Goal: Task Accomplishment & Management: Use online tool/utility

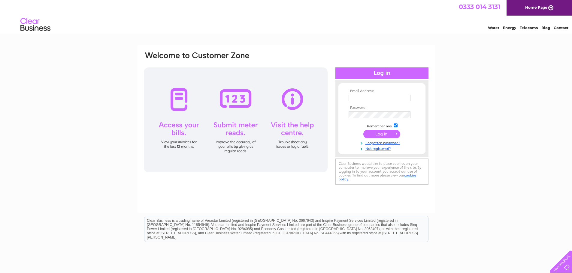
type input "[PERSON_NAME][EMAIL_ADDRESS][DOMAIN_NAME]"
click at [384, 134] on input "submit" at bounding box center [381, 134] width 37 height 8
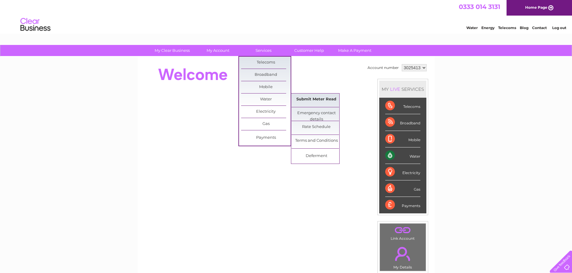
click at [316, 99] on link "Submit Meter Read" at bounding box center [316, 100] width 50 height 12
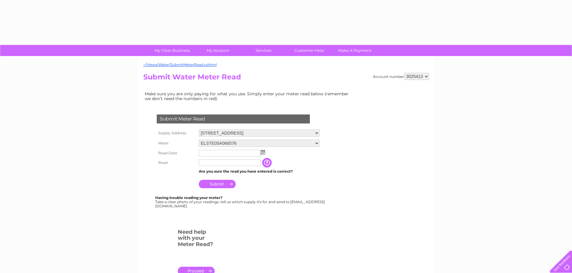
click at [306, 98] on td "Make sure you are only paying for what you use. Simply enter your meter read be…" at bounding box center [248, 96] width 210 height 13
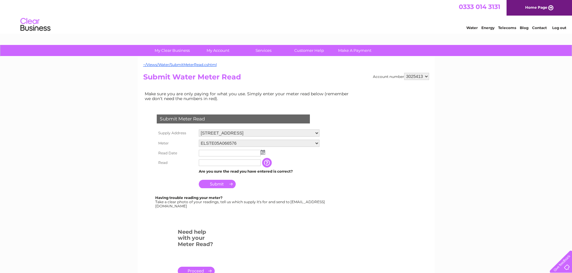
click at [263, 153] on img at bounding box center [262, 152] width 5 height 5
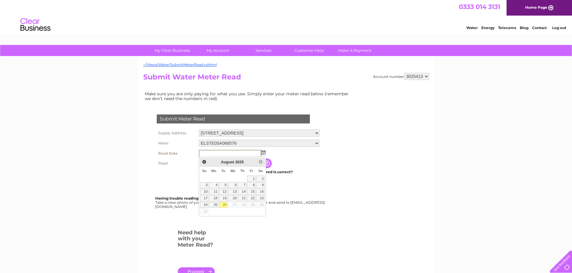
click at [225, 205] on link "26" at bounding box center [223, 205] width 8 height 6
type input "2025/08/26"
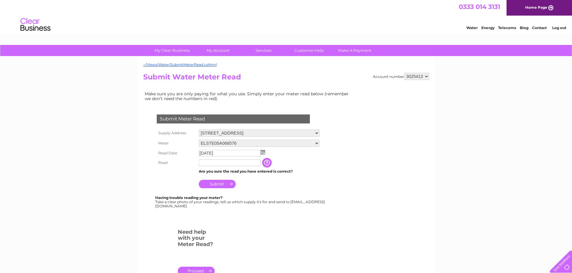
click at [211, 164] on input "text" at bounding box center [230, 163] width 62 height 7
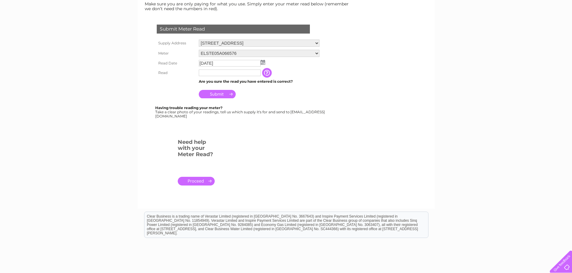
click at [146, 144] on div "Need help with your Meter Read? ." at bounding box center [176, 170] width 66 height 66
click at [204, 71] on input "text" at bounding box center [230, 73] width 62 height 7
click at [288, 158] on form "Submit Meter Read Supply Address 37 Station Road, Cheadle Hulme, Cheadle, Chesh…" at bounding box center [248, 108] width 210 height 191
click at [213, 73] on input "text" at bounding box center [230, 73] width 62 height 7
type input "3562"
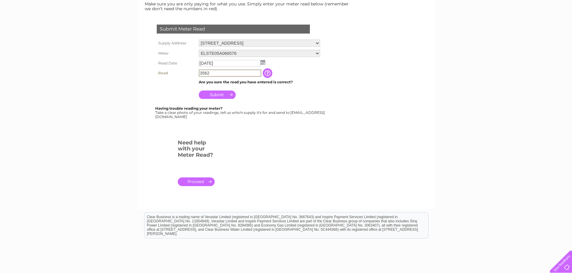
click at [273, 72] on input "button" at bounding box center [268, 73] width 11 height 10
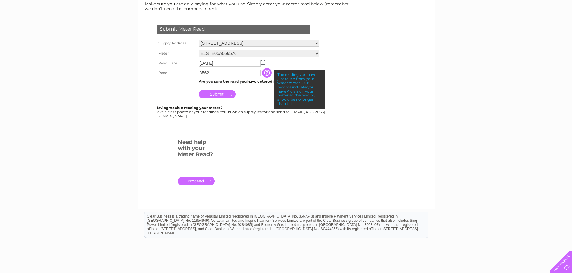
click at [166, 88] on th at bounding box center [176, 93] width 42 height 14
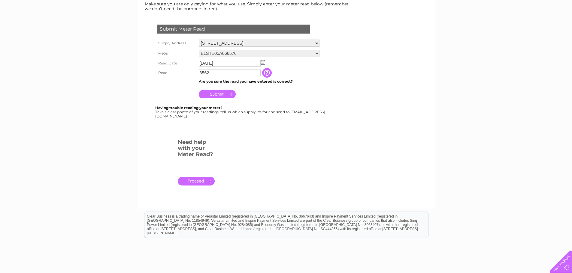
click at [218, 93] on input "Submit" at bounding box center [217, 94] width 37 height 8
